Goal: Task Accomplishment & Management: Manage account settings

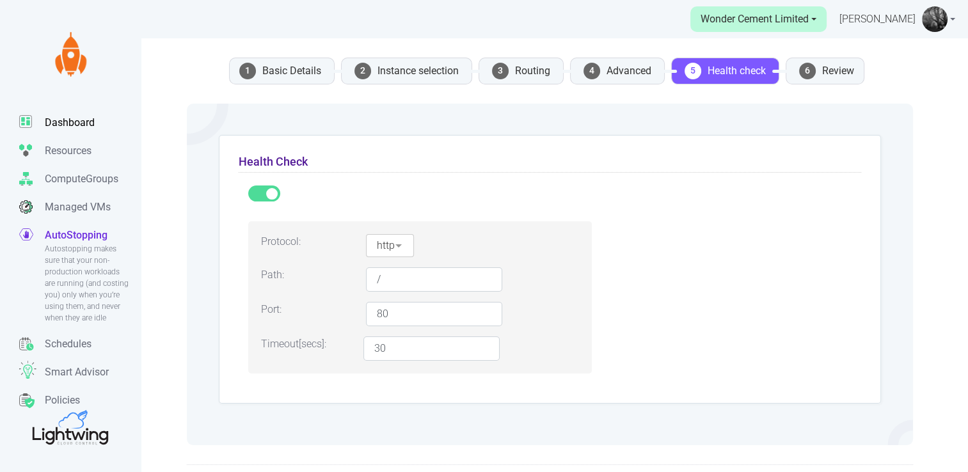
click at [74, 115] on p "Dashboard" at bounding box center [70, 122] width 50 height 15
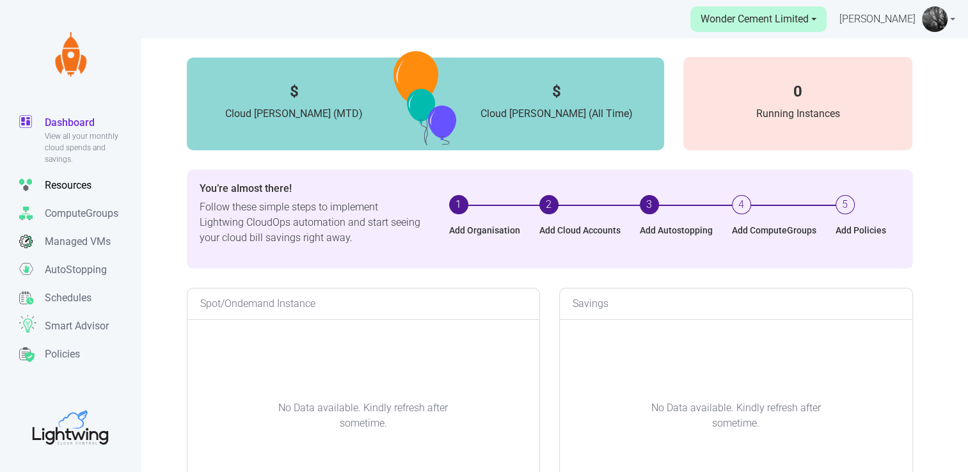
click at [79, 187] on p "Resources" at bounding box center [68, 185] width 47 height 15
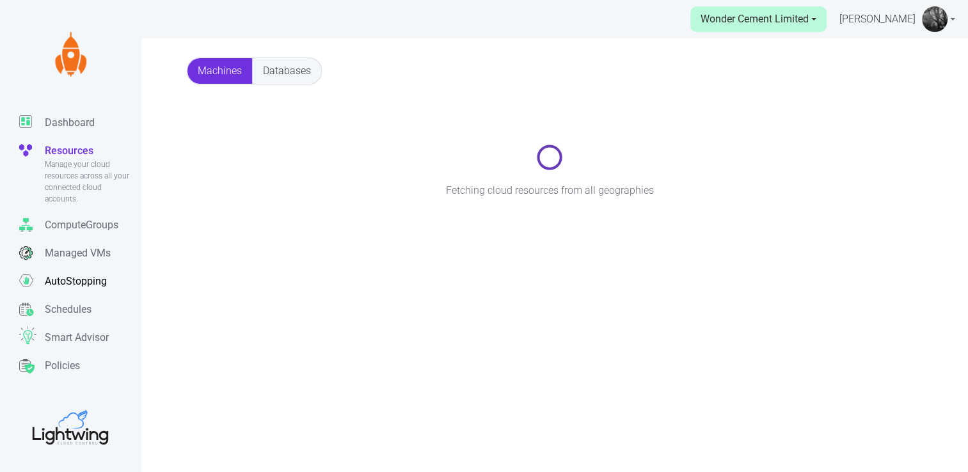
click at [69, 286] on p "AutoStopping" at bounding box center [76, 281] width 62 height 15
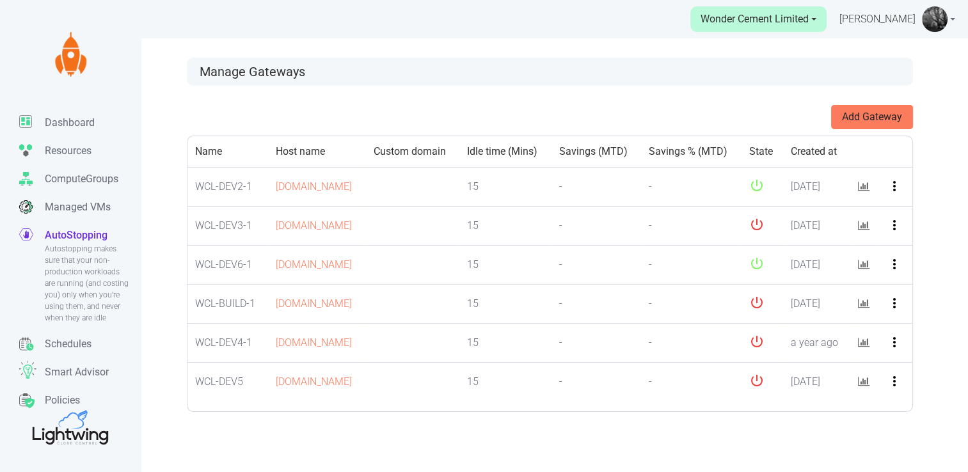
click at [808, 27] on link "Wonder Cement Limited" at bounding box center [758, 19] width 136 height 26
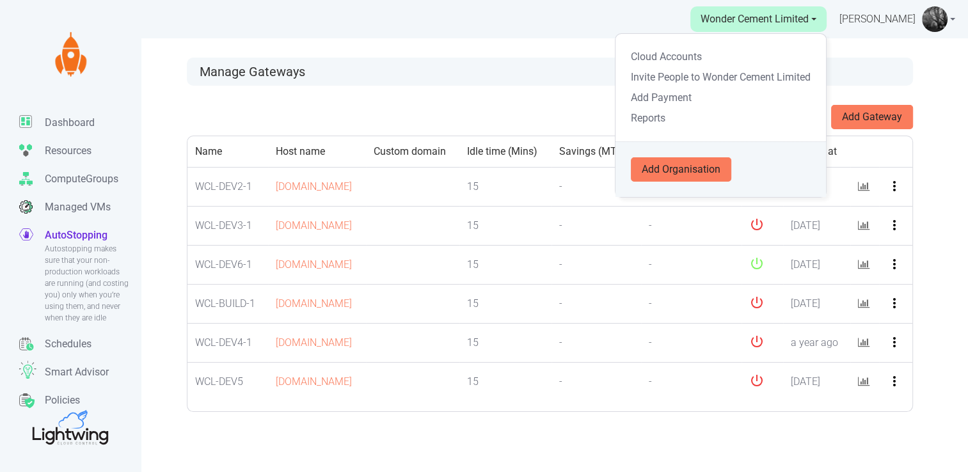
click at [553, 61] on div "Manage Gateways" at bounding box center [550, 72] width 726 height 28
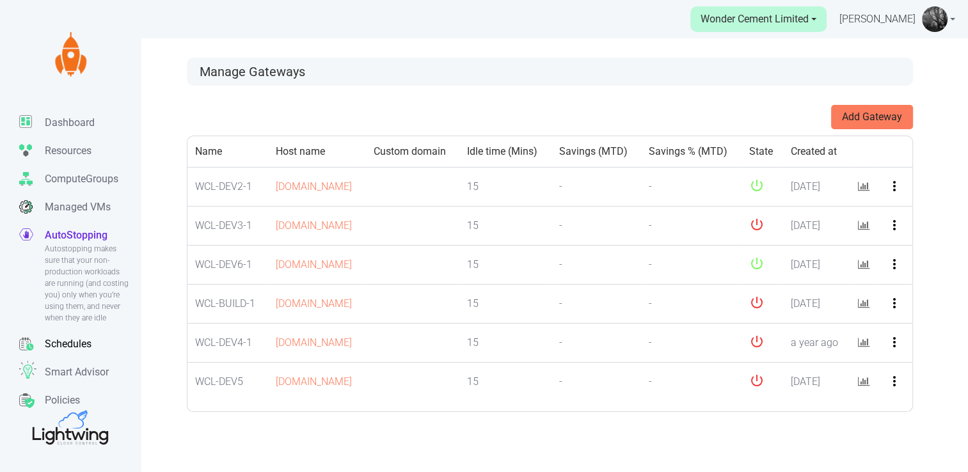
click at [67, 342] on p "Schedules" at bounding box center [68, 343] width 47 height 15
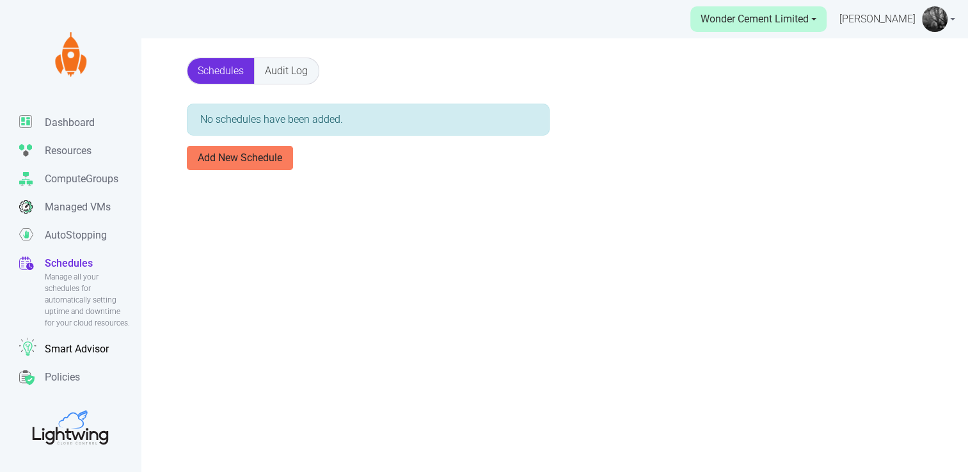
click at [78, 356] on link "Smart Advisor" at bounding box center [80, 349] width 122 height 28
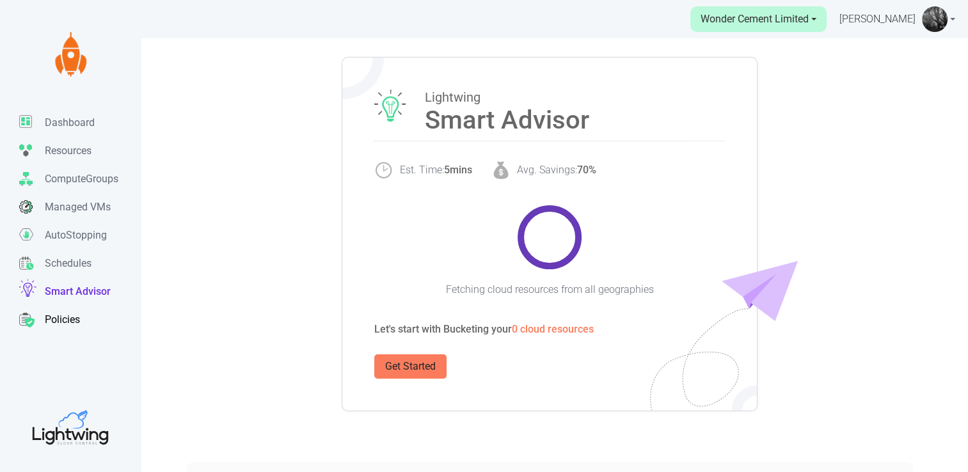
click at [65, 326] on p "Policies" at bounding box center [62, 319] width 35 height 15
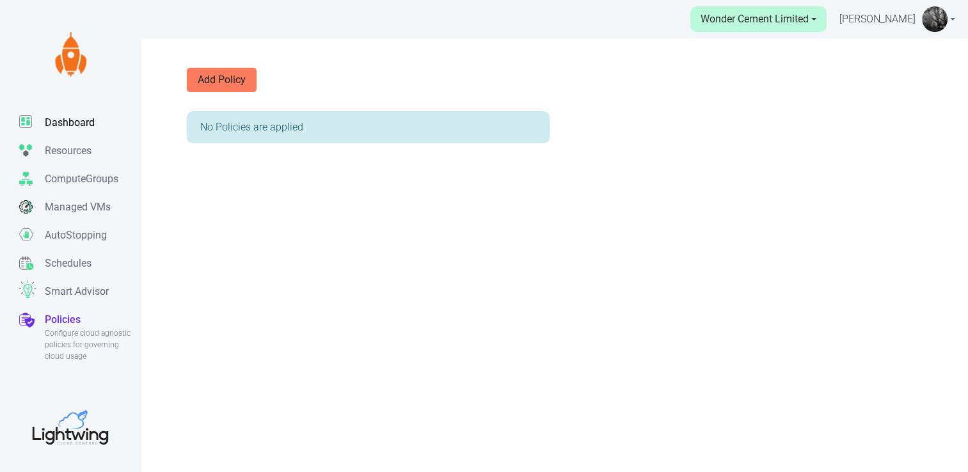
click at [79, 122] on p "Dashboard" at bounding box center [70, 122] width 50 height 15
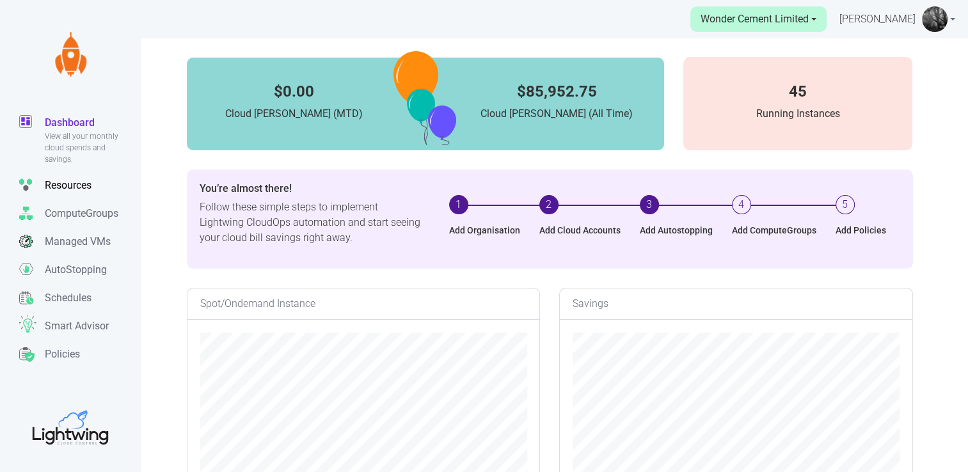
scroll to position [255, 352]
click at [68, 191] on p "Resources" at bounding box center [68, 185] width 47 height 15
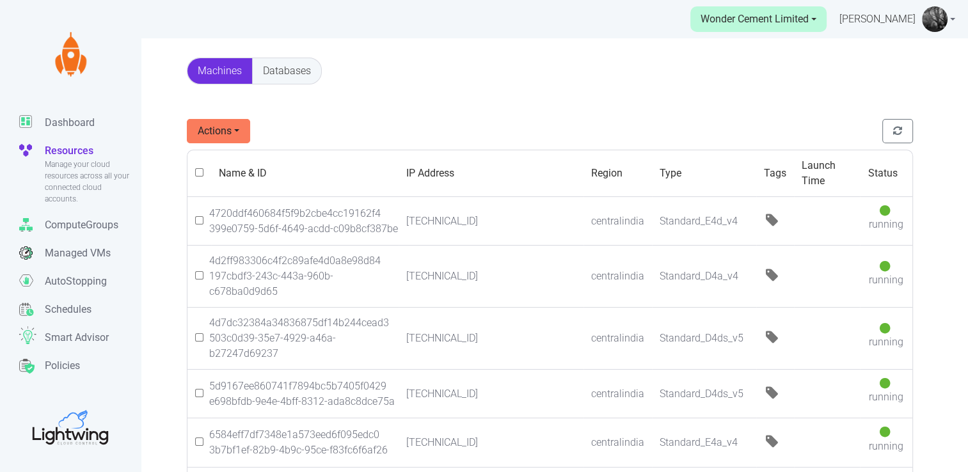
click at [302, 67] on link "Databases" at bounding box center [287, 71] width 68 height 26
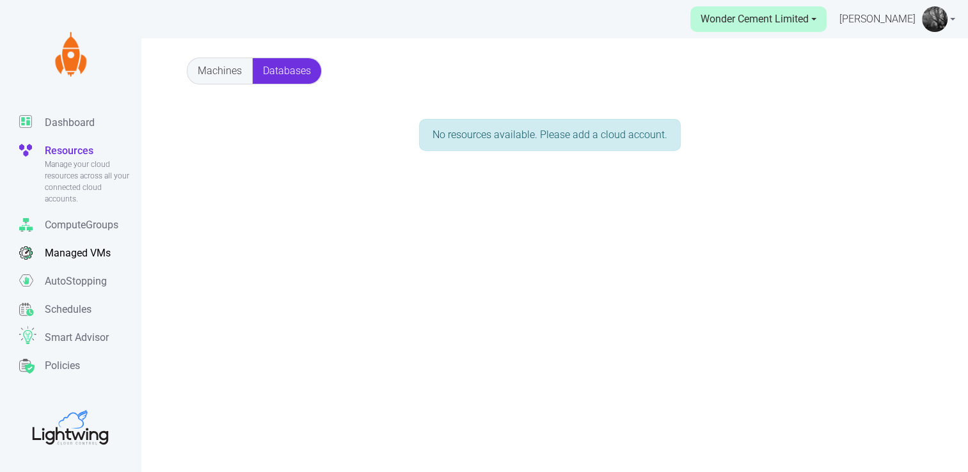
click at [79, 257] on p "Managed VMs" at bounding box center [78, 253] width 66 height 15
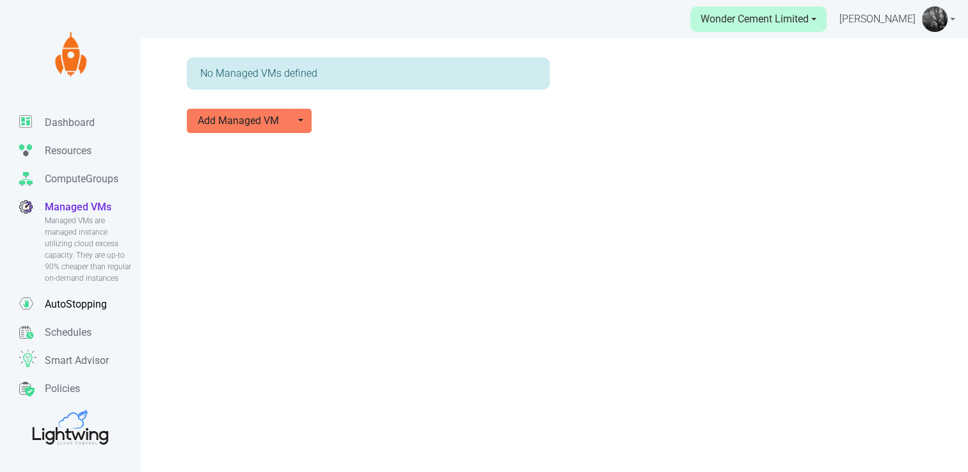
click at [74, 302] on p "AutoStopping" at bounding box center [76, 304] width 62 height 15
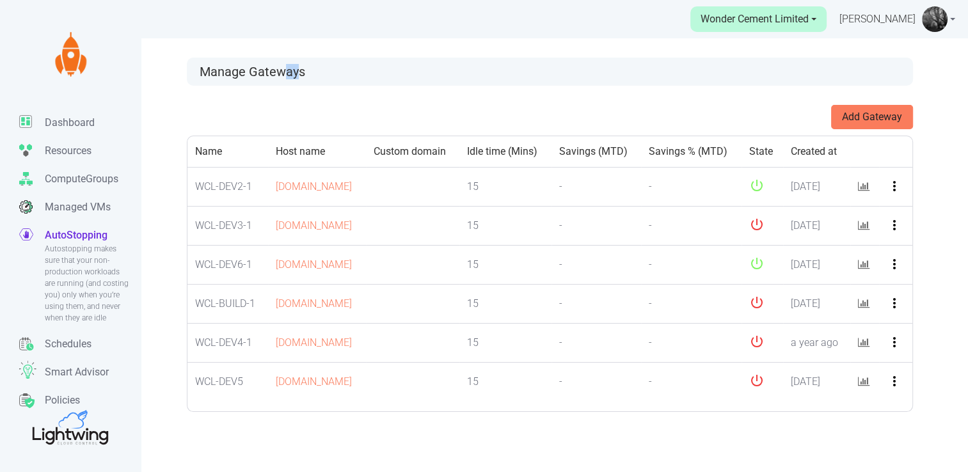
click at [299, 64] on h3 "Manage Gateways" at bounding box center [550, 71] width 700 height 15
click at [849, 117] on button "Add Gateway" at bounding box center [872, 117] width 82 height 24
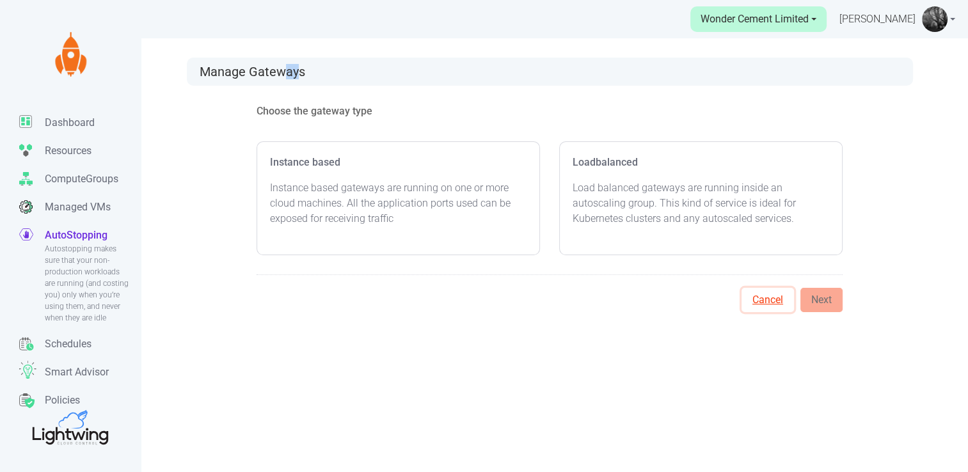
click at [761, 303] on button "Cancel" at bounding box center [767, 300] width 52 height 24
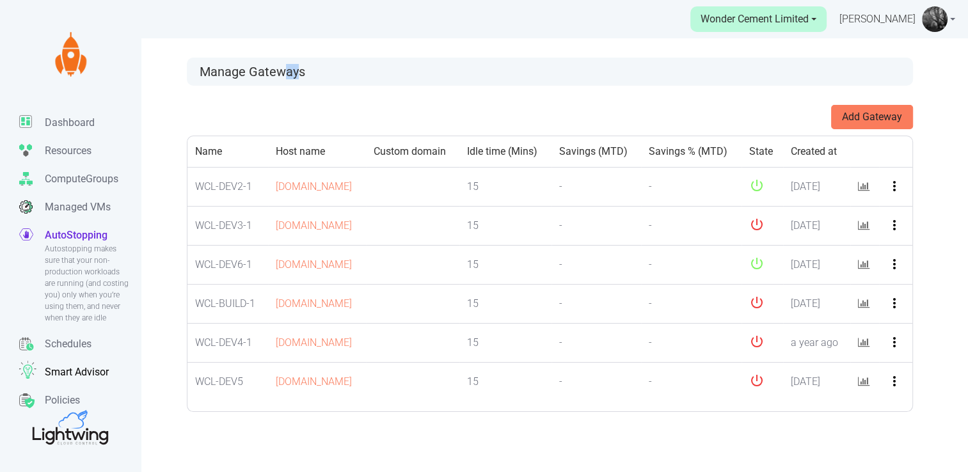
click at [79, 368] on link "Smart Advisor" at bounding box center [80, 372] width 122 height 28
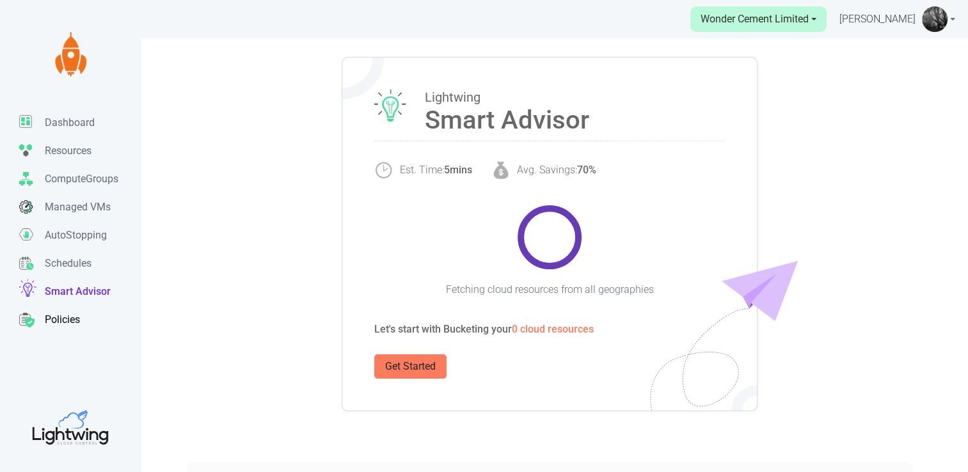
click at [63, 324] on p "Policies" at bounding box center [62, 319] width 35 height 15
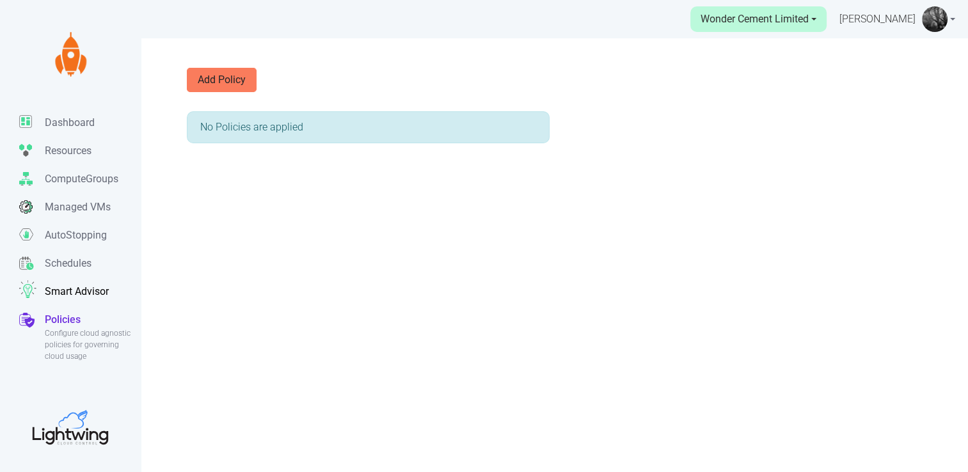
click at [67, 297] on link "Smart Advisor" at bounding box center [80, 292] width 122 height 28
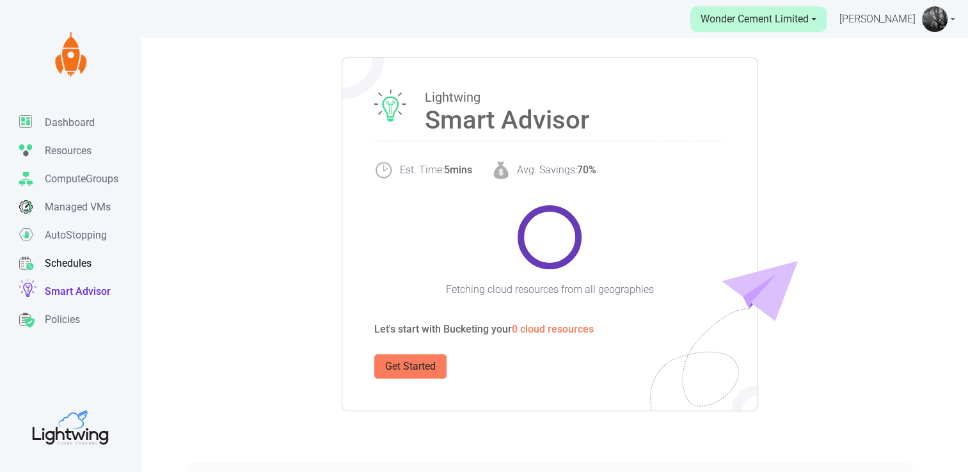
click at [62, 269] on p "Schedules" at bounding box center [68, 263] width 47 height 15
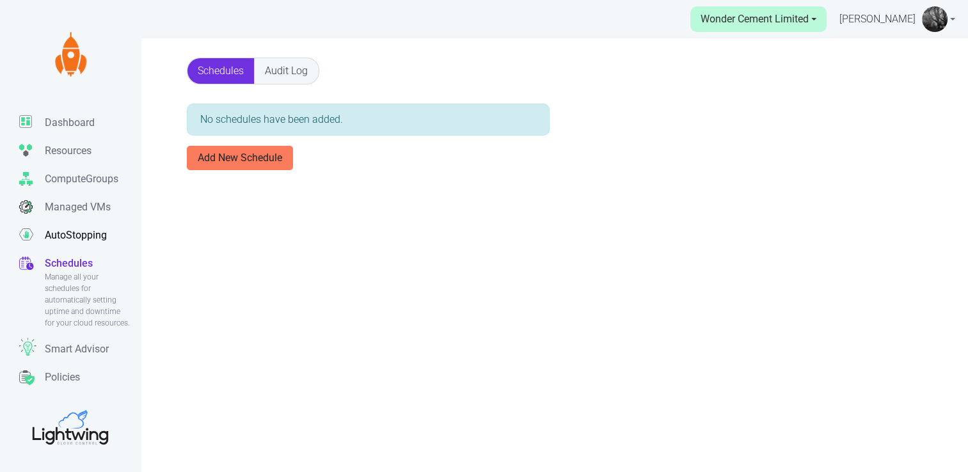
click at [67, 237] on p "AutoStopping" at bounding box center [76, 235] width 62 height 15
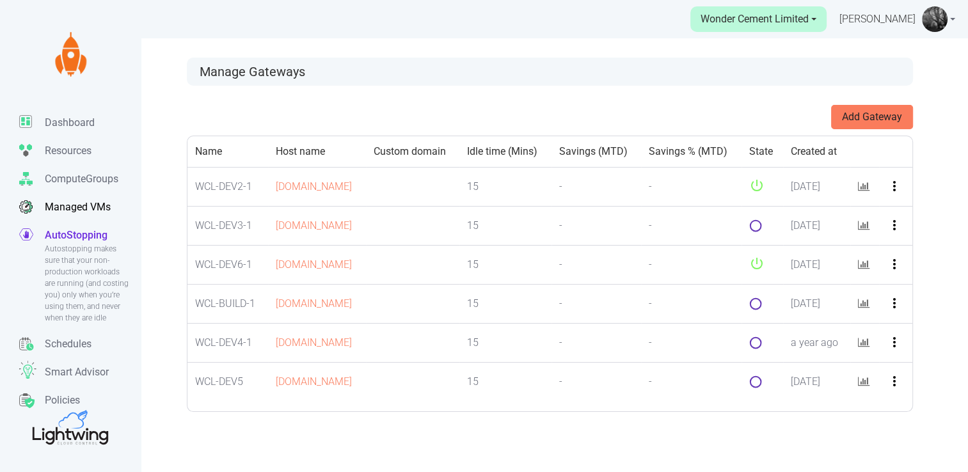
click at [79, 209] on p "Managed VMs" at bounding box center [78, 207] width 66 height 15
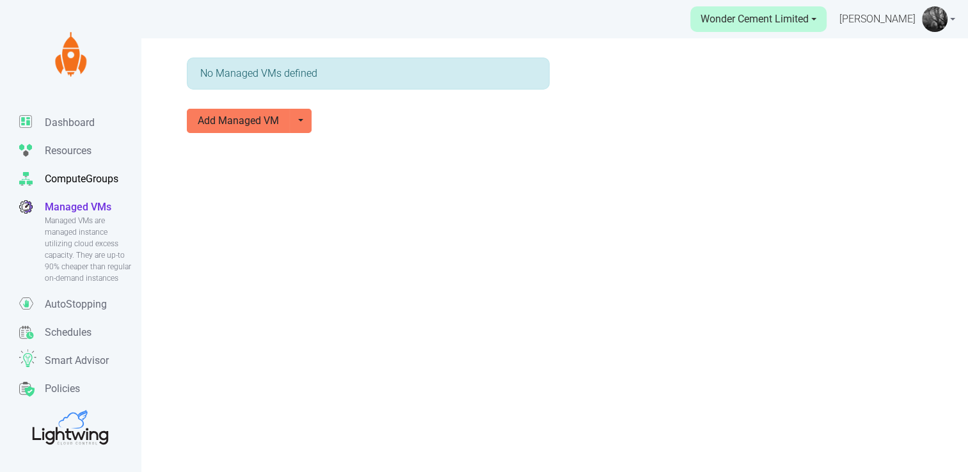
click at [74, 182] on p "ComputeGroups" at bounding box center [82, 178] width 74 height 15
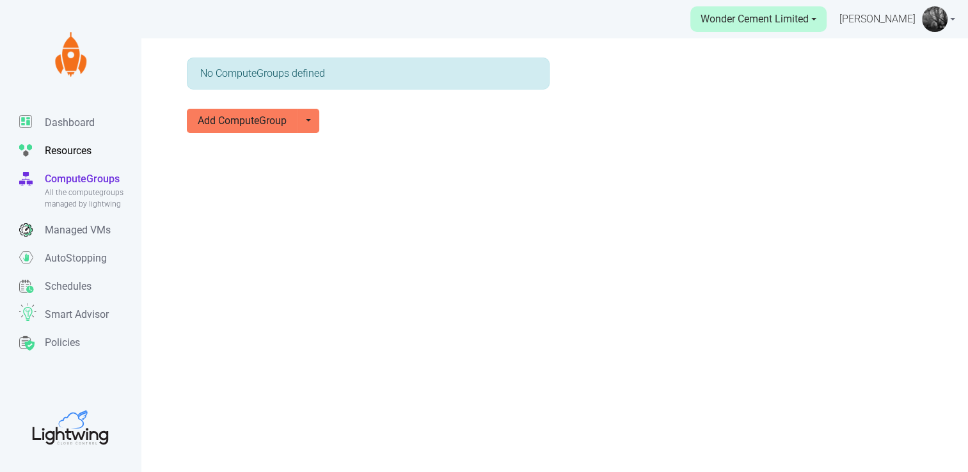
click at [69, 154] on p "Resources" at bounding box center [68, 150] width 47 height 15
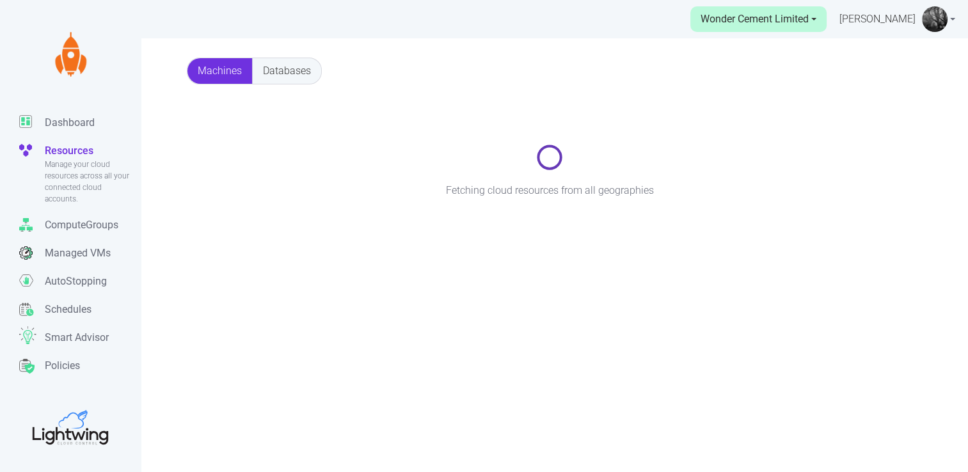
click at [935, 21] on img at bounding box center [935, 19] width 26 height 26
click at [898, 102] on link "Settings" at bounding box center [897, 97] width 113 height 20
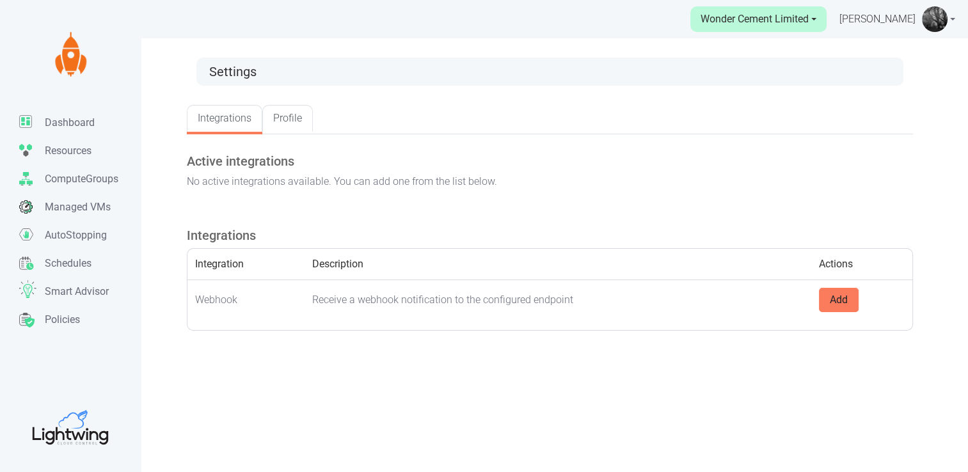
click at [294, 127] on link "Profile" at bounding box center [287, 118] width 51 height 27
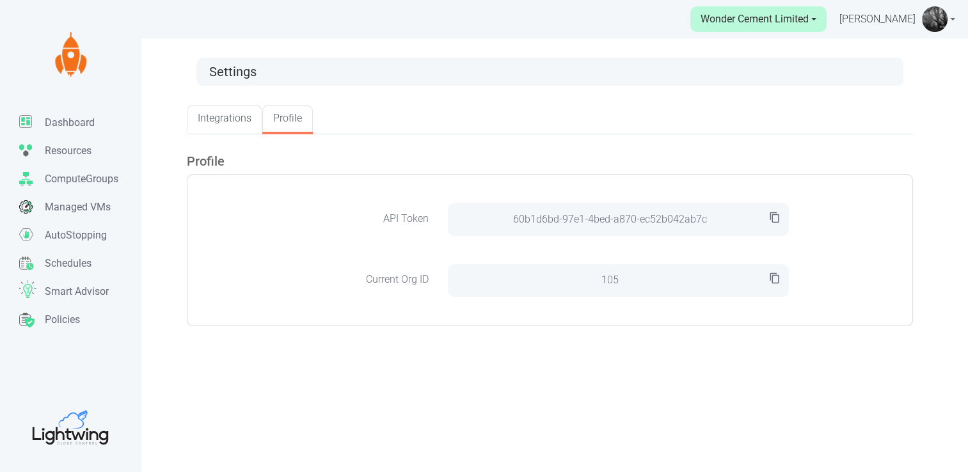
click at [238, 119] on link "Integrations" at bounding box center [224, 118] width 75 height 27
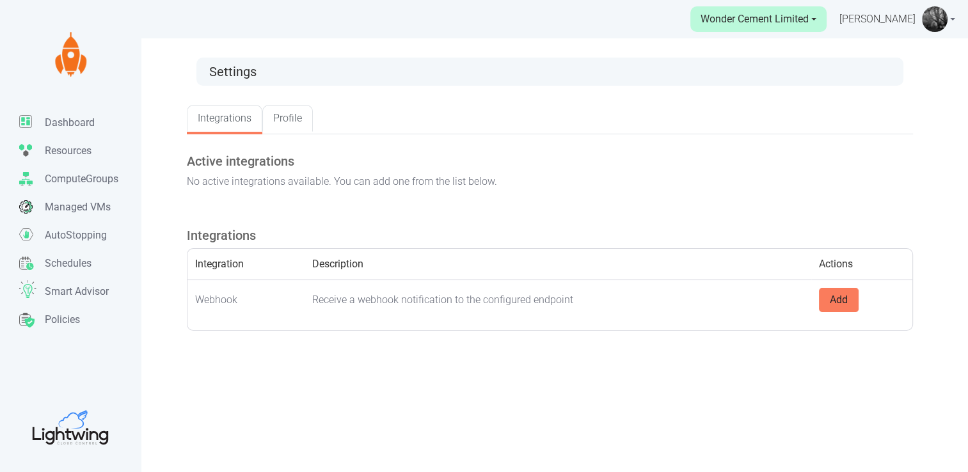
click at [289, 114] on link "Profile" at bounding box center [287, 118] width 51 height 27
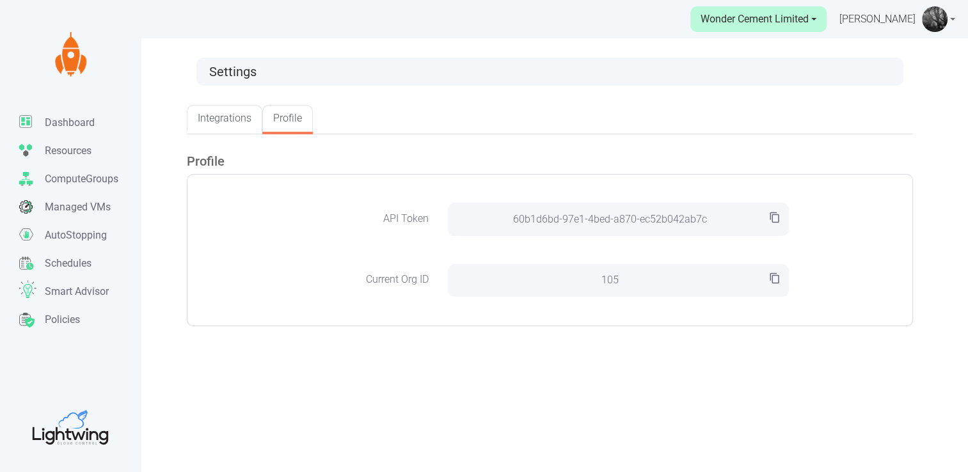
click at [211, 120] on link "Integrations" at bounding box center [224, 118] width 75 height 27
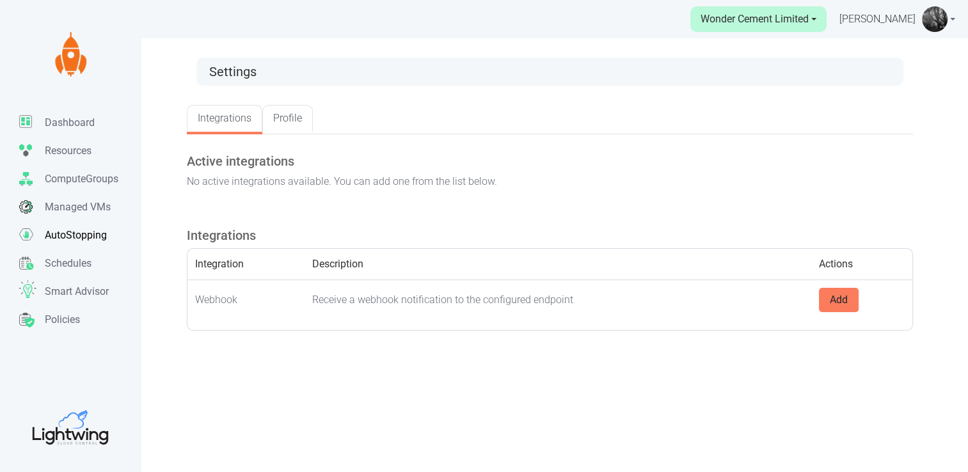
click at [65, 233] on p "AutoStopping" at bounding box center [76, 235] width 62 height 15
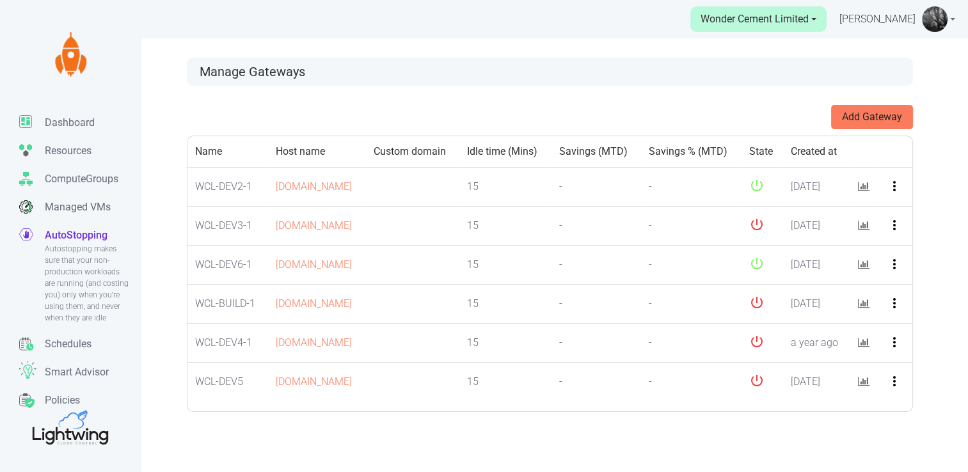
click at [874, 22] on span "[PERSON_NAME]" at bounding box center [877, 19] width 76 height 15
click at [873, 95] on link "Settings" at bounding box center [897, 97] width 113 height 20
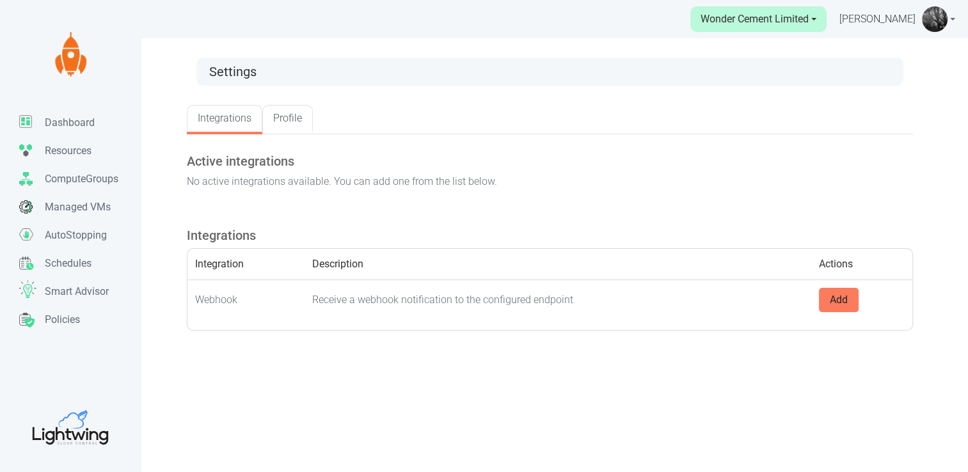
click at [285, 113] on link "Profile" at bounding box center [287, 118] width 51 height 27
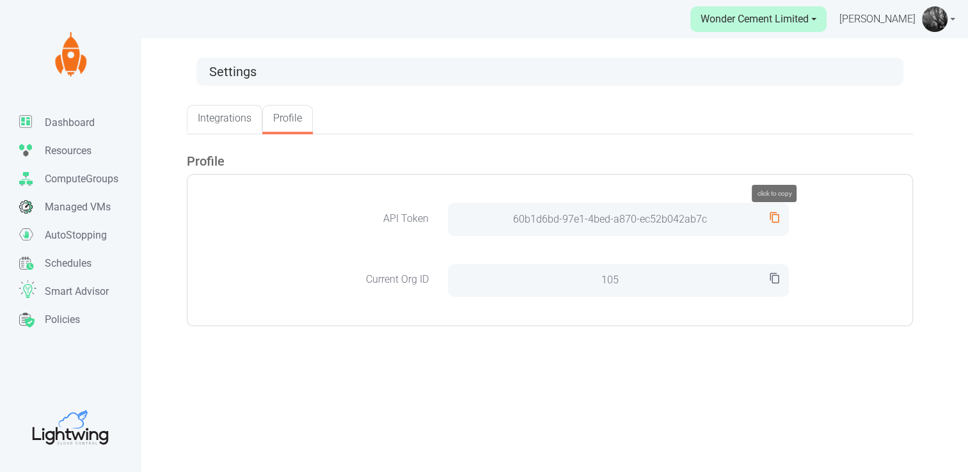
click at [778, 214] on icon "content_copy" at bounding box center [775, 218] width 12 height 12
click at [75, 240] on p "AutoStopping" at bounding box center [76, 235] width 62 height 15
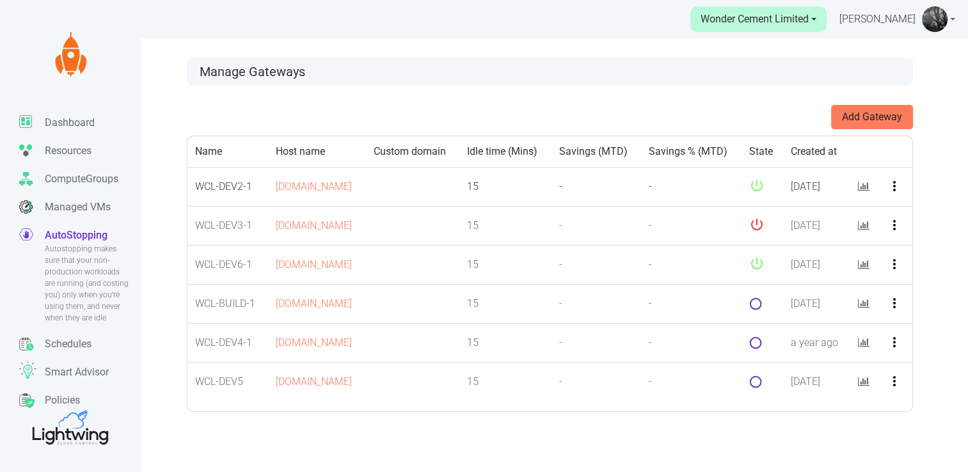
click at [900, 194] on icon "more_vert" at bounding box center [894, 185] width 15 height 15
click at [890, 230] on button "Edit" at bounding box center [913, 233] width 101 height 20
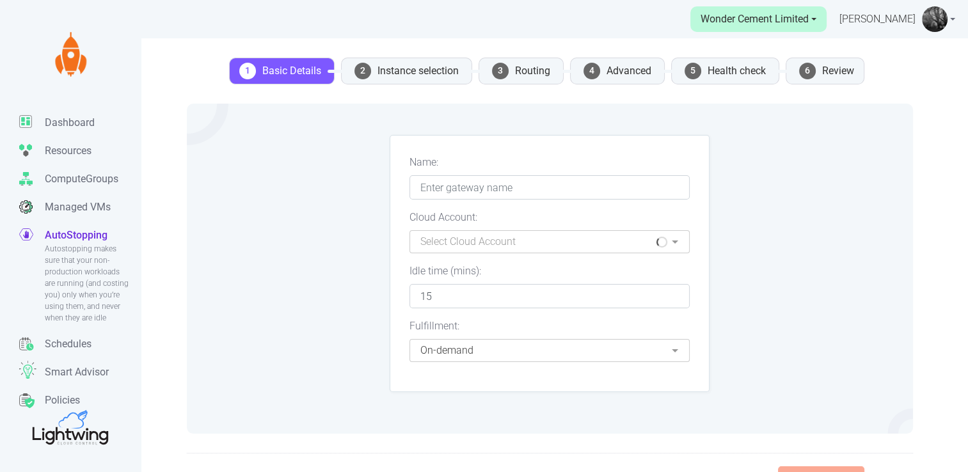
type input "WCL-DEV2-1"
click at [412, 70] on li "2 Instance selection" at bounding box center [406, 71] width 131 height 27
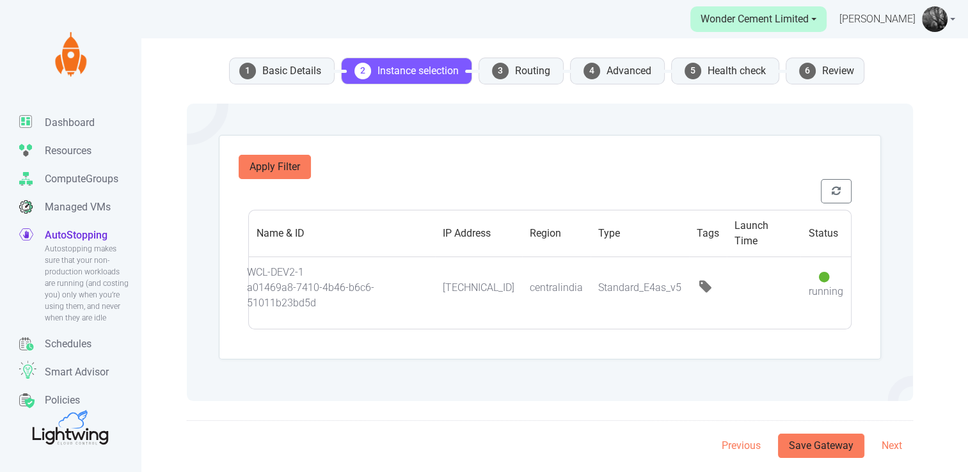
click at [514, 80] on li "3 Routing" at bounding box center [520, 71] width 85 height 27
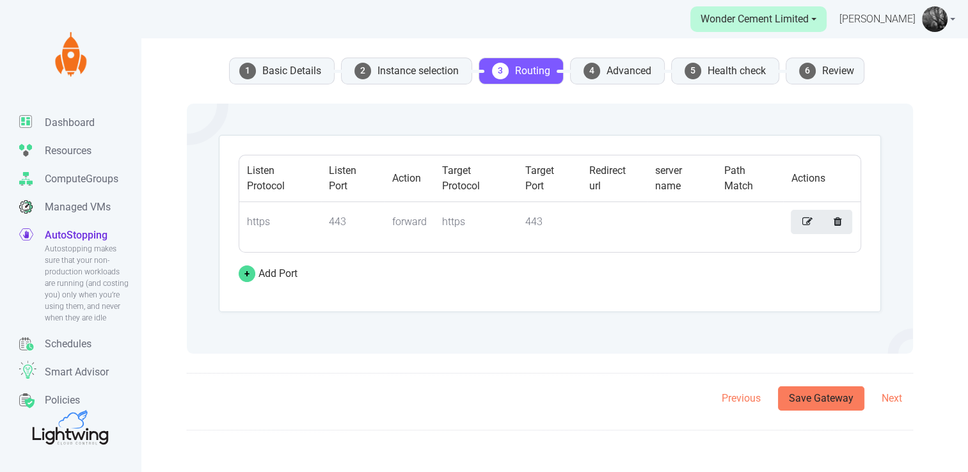
click at [631, 78] on li "4 Advanced" at bounding box center [617, 71] width 95 height 27
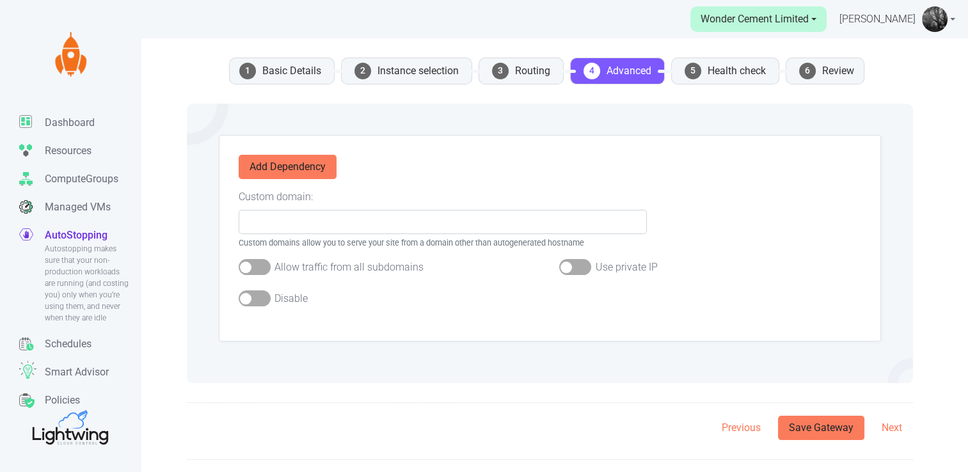
click at [716, 66] on li "5 Health check" at bounding box center [725, 71] width 108 height 27
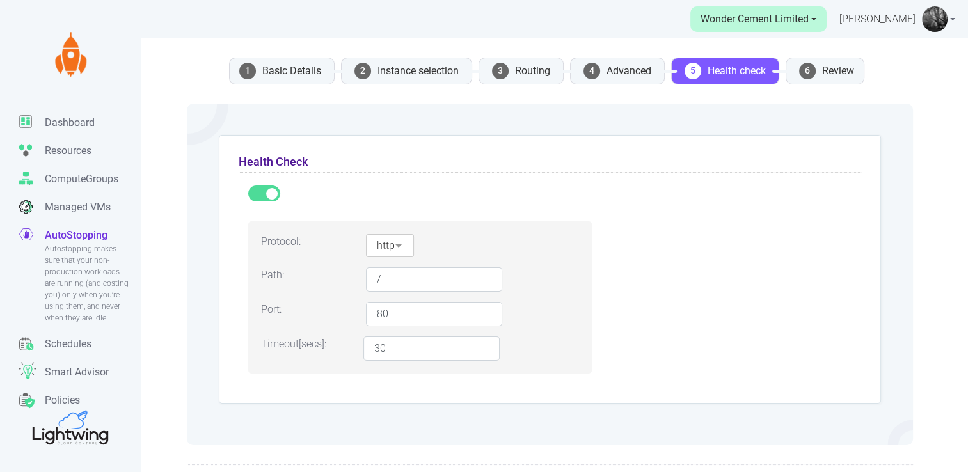
click at [812, 70] on span "6" at bounding box center [807, 71] width 17 height 17
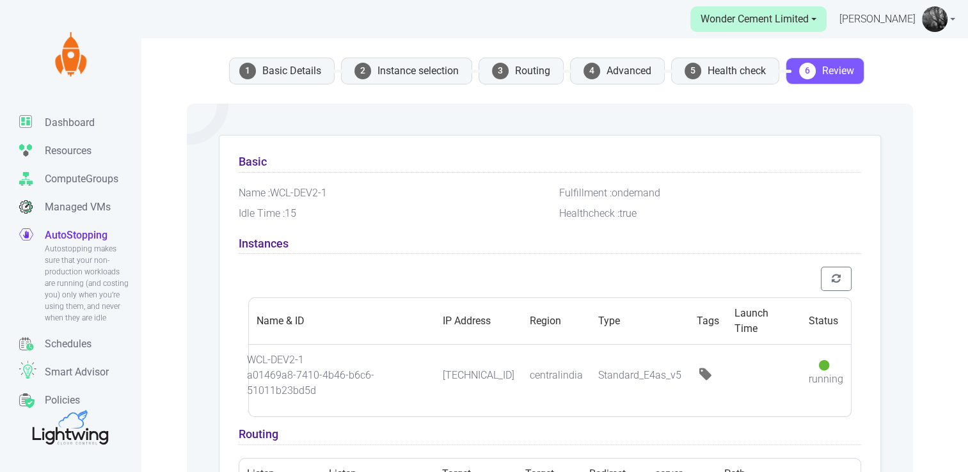
click at [313, 75] on li "1 Basic Details" at bounding box center [282, 71] width 106 height 27
